Goal: Task Accomplishment & Management: Manage account settings

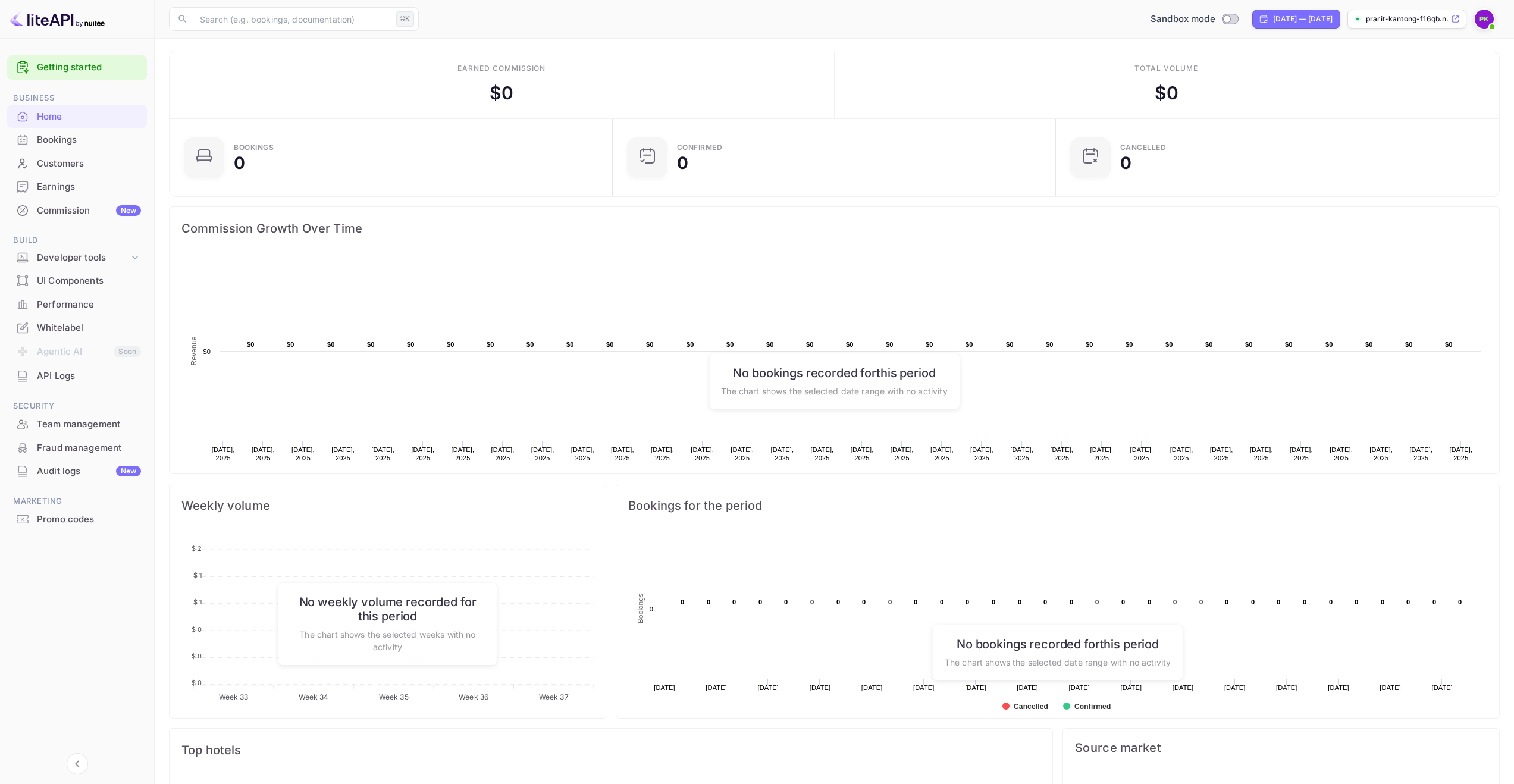
scroll to position [185, 427]
click at [59, 131] on div "Bookings" at bounding box center [77, 140] width 139 height 23
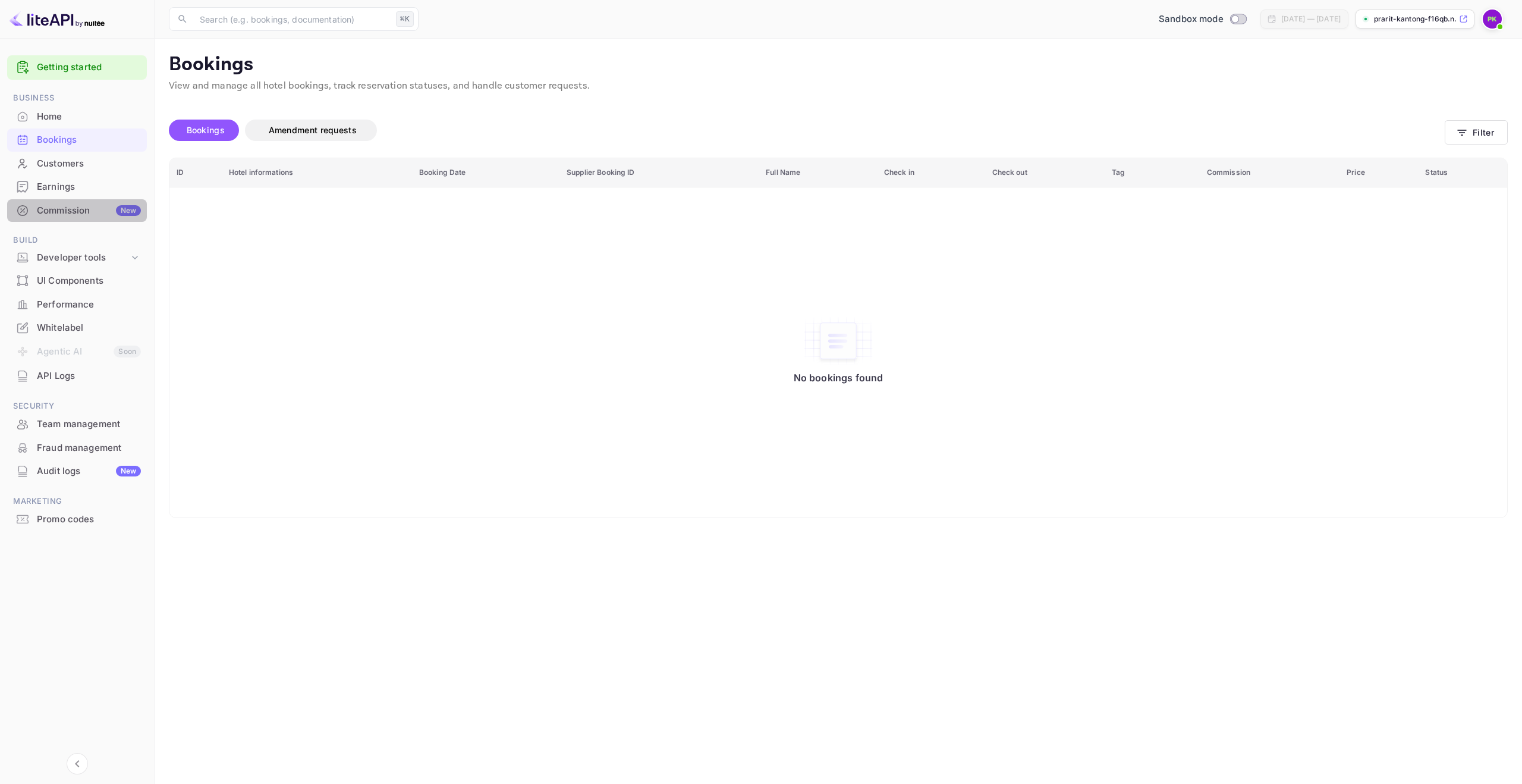
click at [96, 212] on div "Commission New" at bounding box center [89, 210] width 104 height 14
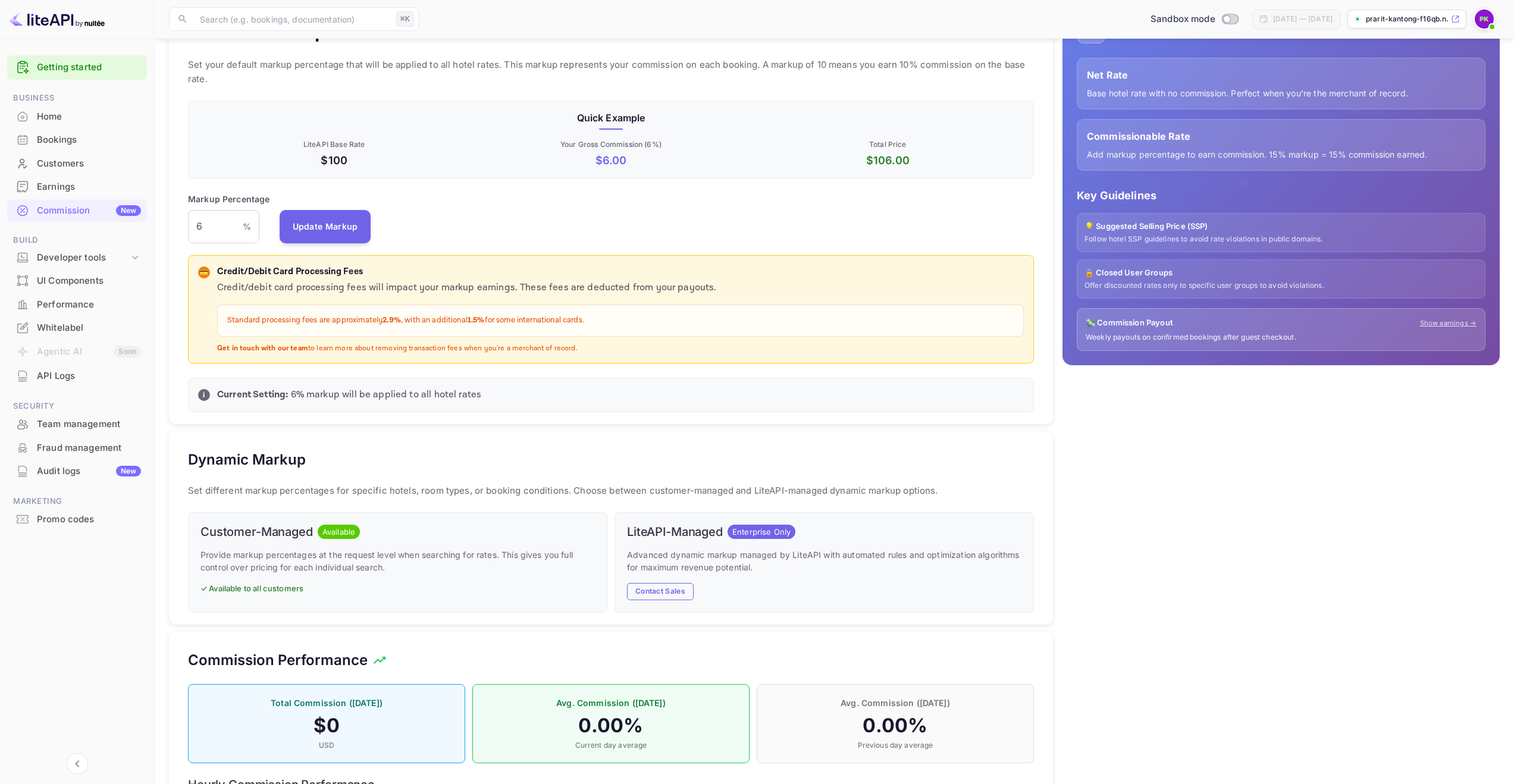
scroll to position [131, 0]
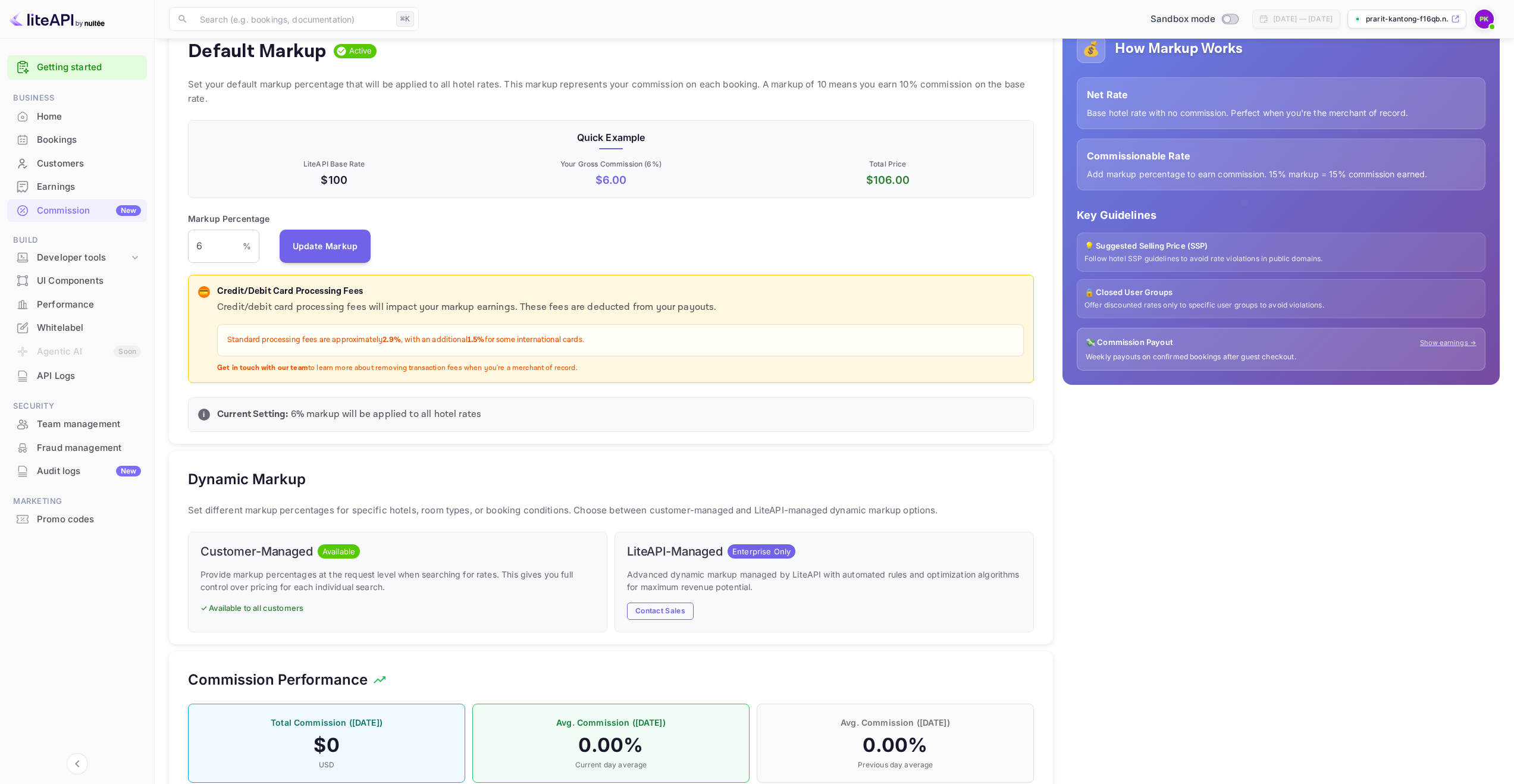
drag, startPoint x: 1341, startPoint y: 359, endPoint x: 1301, endPoint y: 343, distance: 43.1
click at [1341, 359] on p "Weekly payouts on confirmed bookings after guest checkout." at bounding box center [1281, 357] width 391 height 10
click at [1250, 342] on div "💸 Commission Payout Show earnings →" at bounding box center [1281, 342] width 391 height 12
click at [1128, 352] on p "Weekly payouts on confirmed bookings after guest checkout." at bounding box center [1281, 357] width 391 height 10
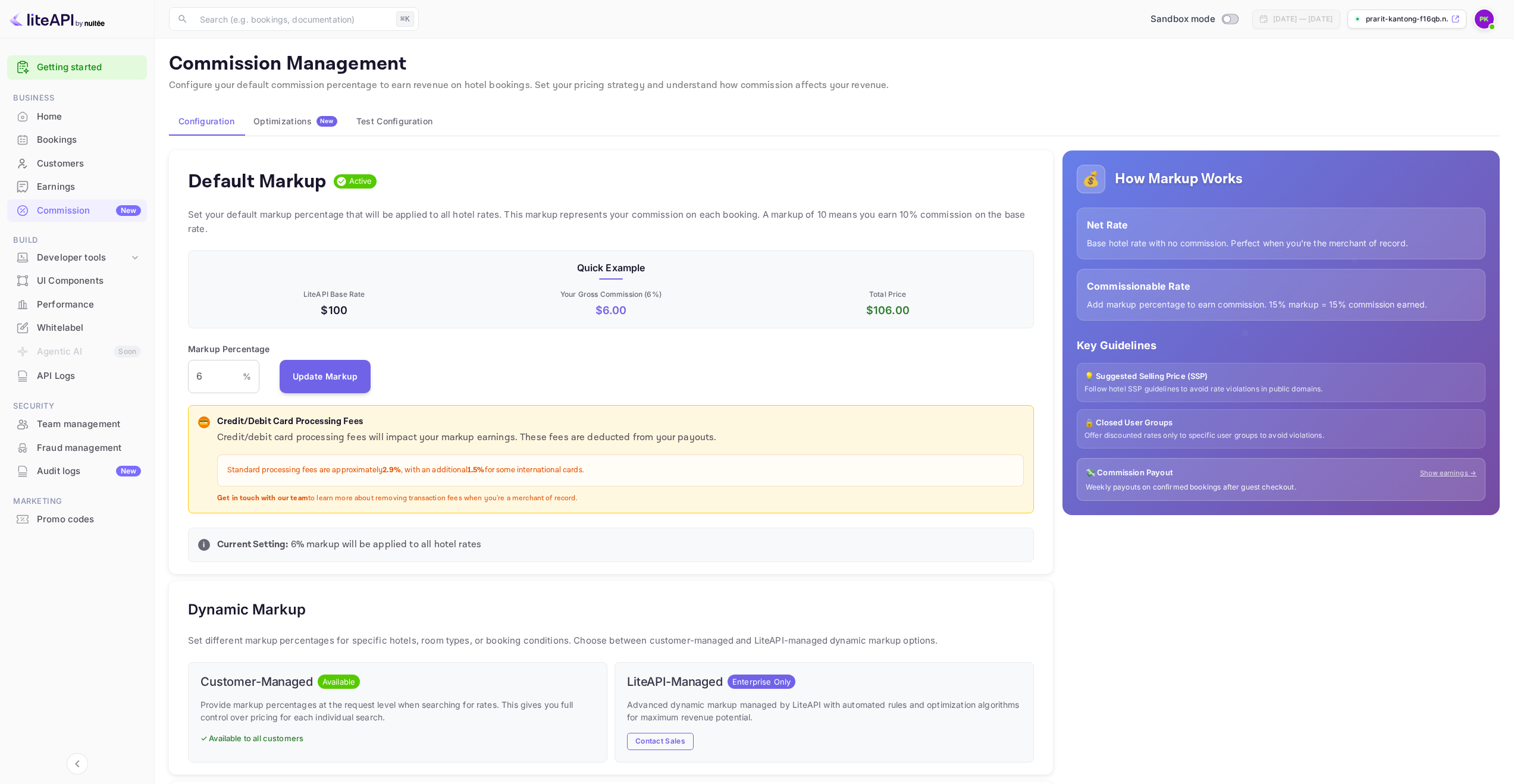
scroll to position [0, 0]
click at [271, 118] on div "Optimizations New" at bounding box center [295, 122] width 84 height 11
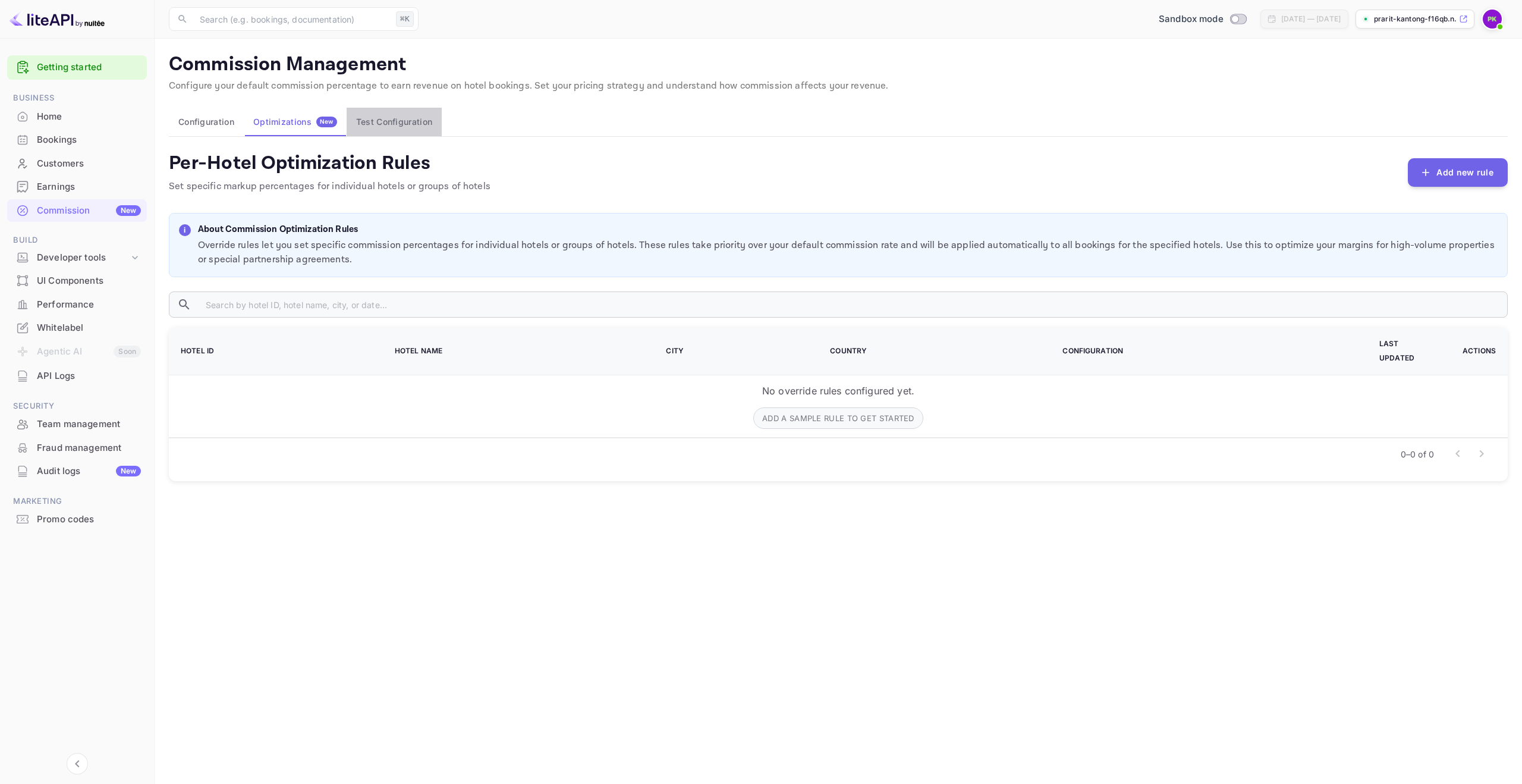
click at [411, 125] on button "Test Configuration" at bounding box center [394, 121] width 95 height 28
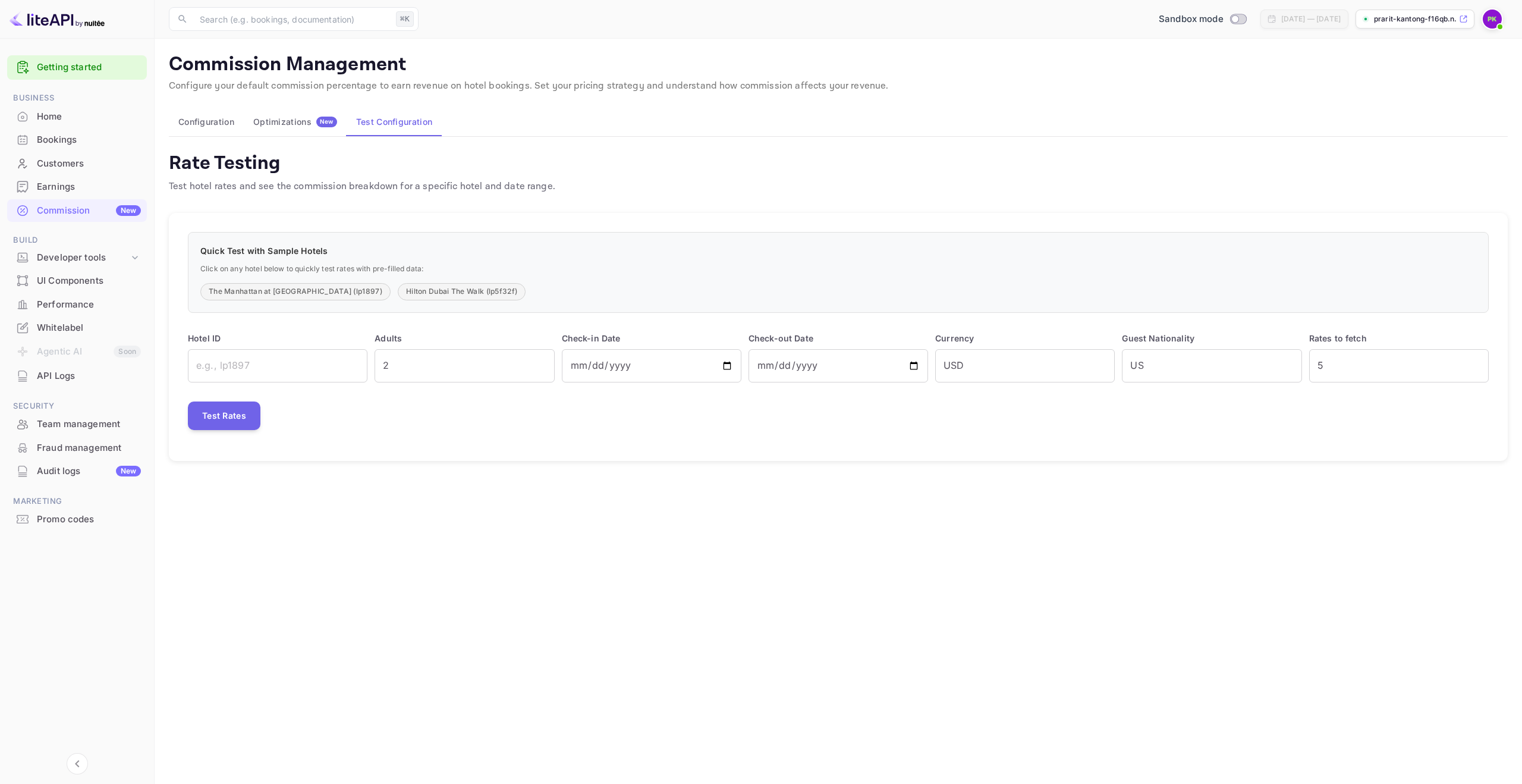
click at [207, 116] on button "Configuration" at bounding box center [206, 121] width 75 height 28
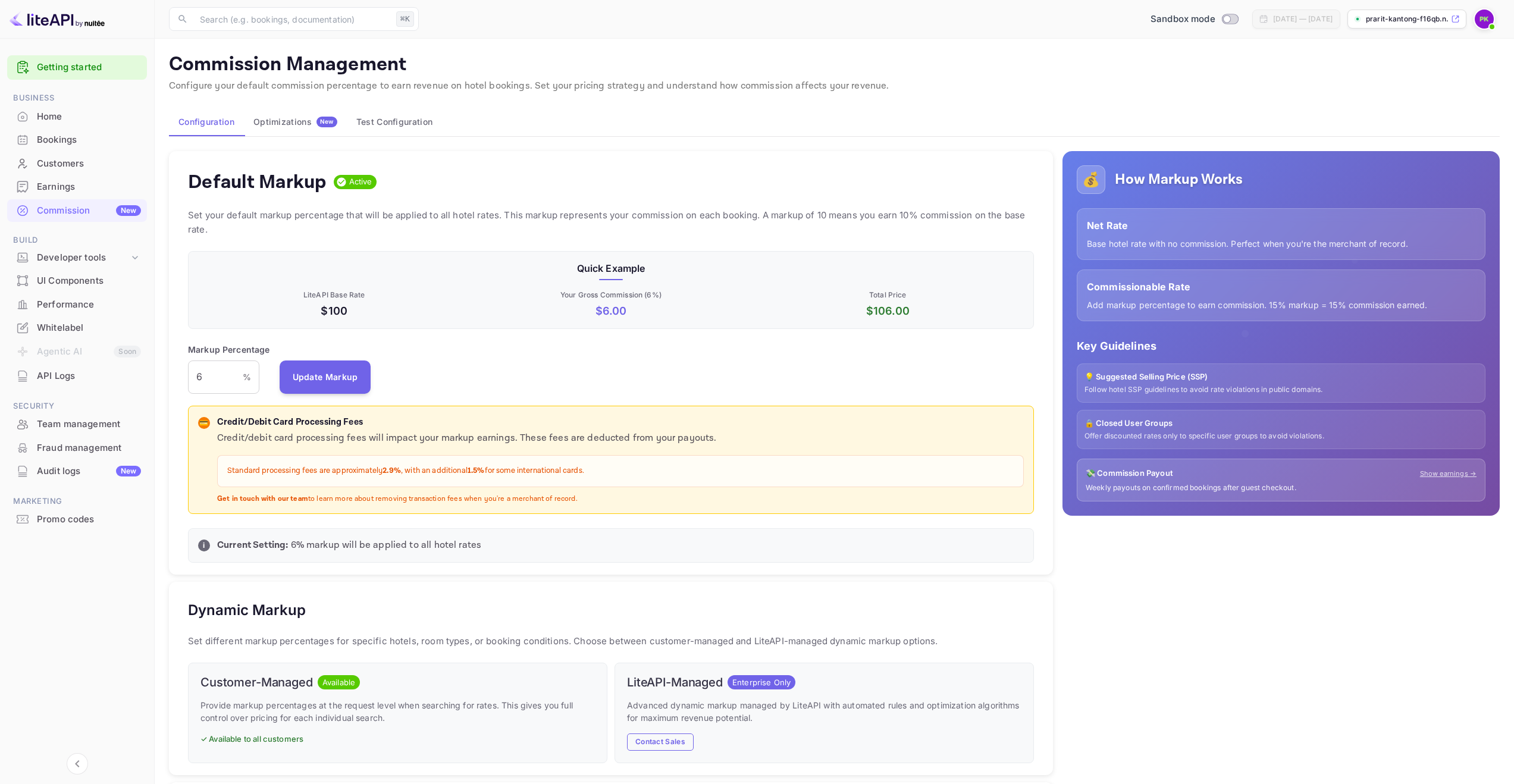
scroll to position [202, 837]
